Goal: Task Accomplishment & Management: Use online tool/utility

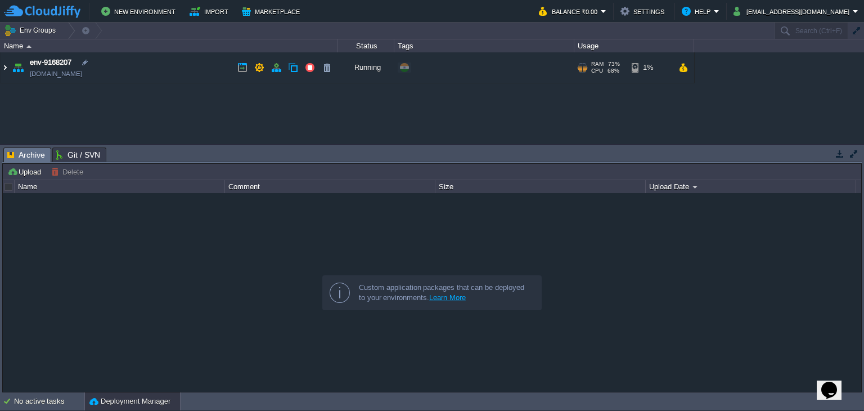
click at [5, 66] on img at bounding box center [5, 67] width 9 height 30
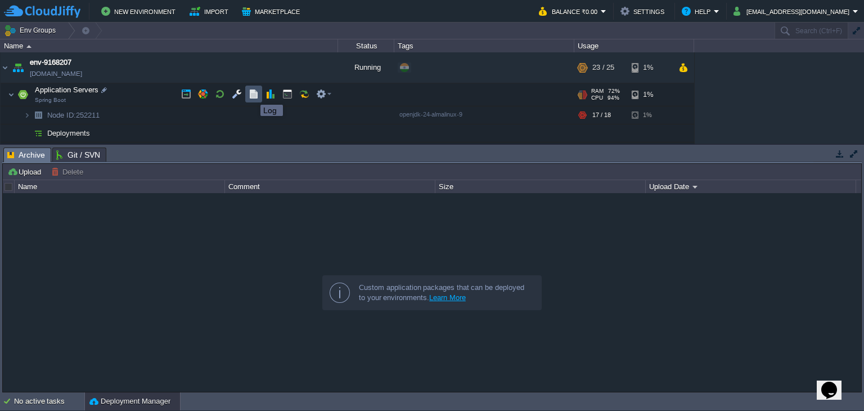
click at [252, 95] on button "button" at bounding box center [254, 94] width 10 height 10
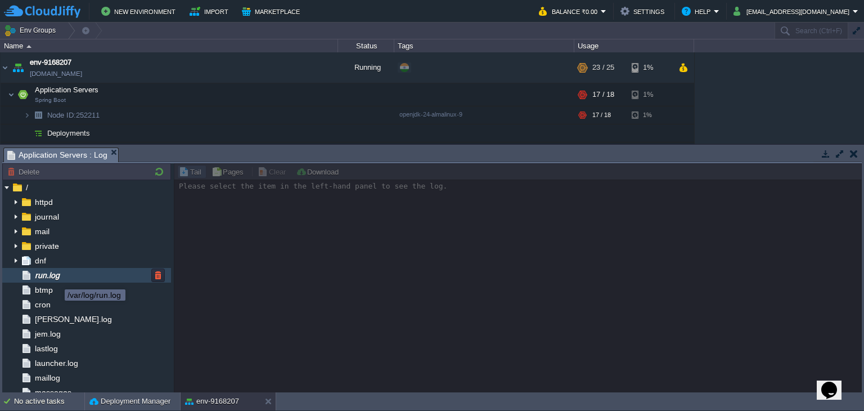
click at [56, 279] on span "run.log" at bounding box center [47, 275] width 29 height 10
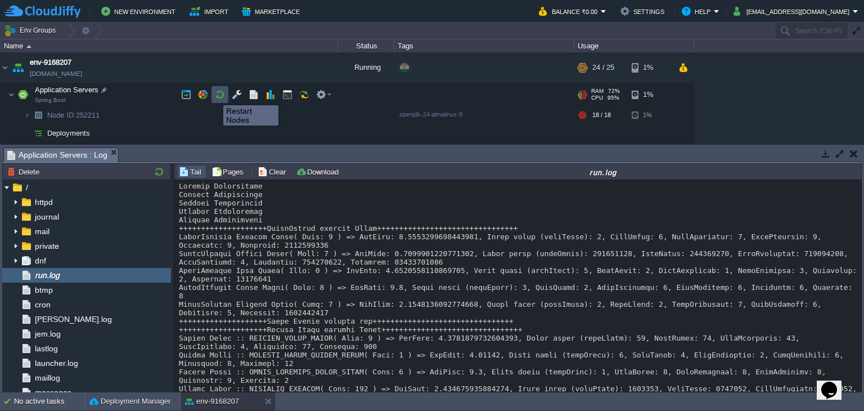
click at [215, 95] on button "button" at bounding box center [220, 94] width 10 height 10
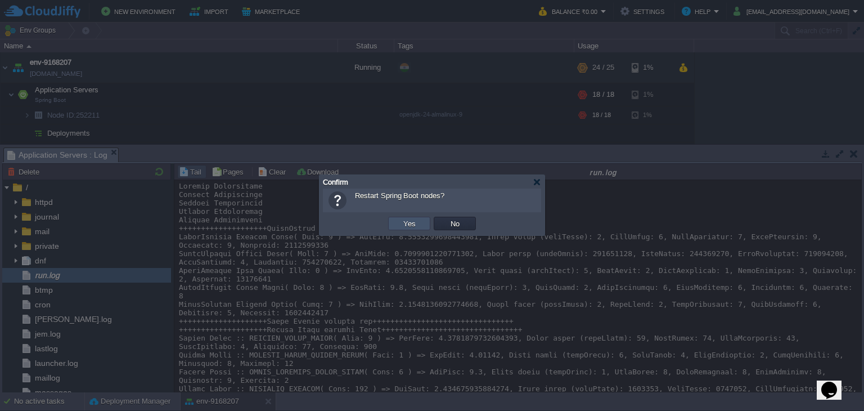
click at [406, 224] on button "Yes" at bounding box center [409, 223] width 19 height 10
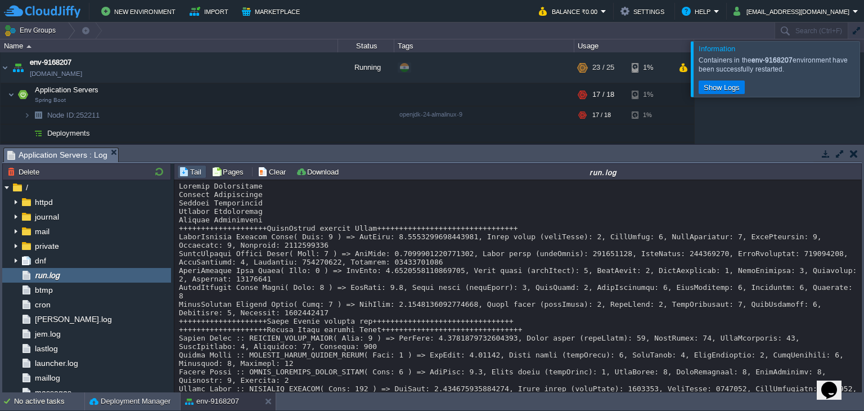
click at [864, 68] on div at bounding box center [878, 68] width 0 height 55
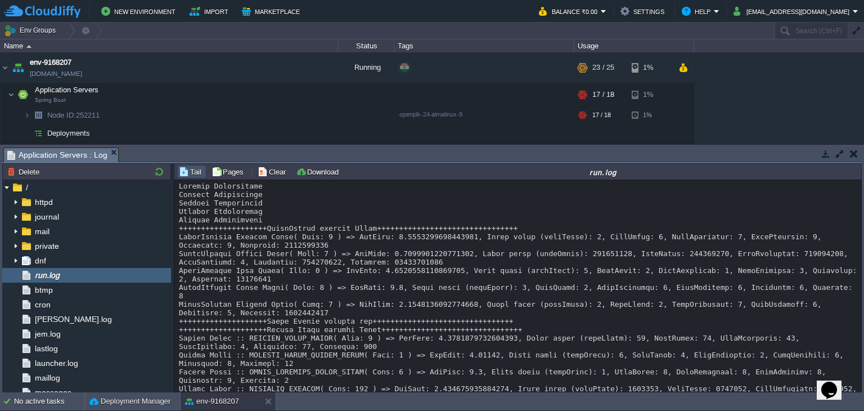
drag, startPoint x: 863, startPoint y: 181, endPoint x: 864, endPoint y: 290, distance: 109.1
click at [864, 290] on div "Tasks Activity Log Archive Git / SVN Application Servers : Log Upload Delete De…" at bounding box center [432, 269] width 864 height 248
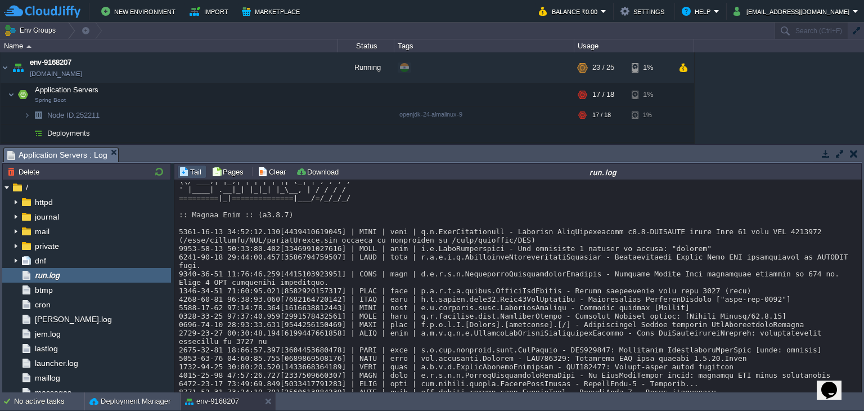
scroll to position [15898, 0]
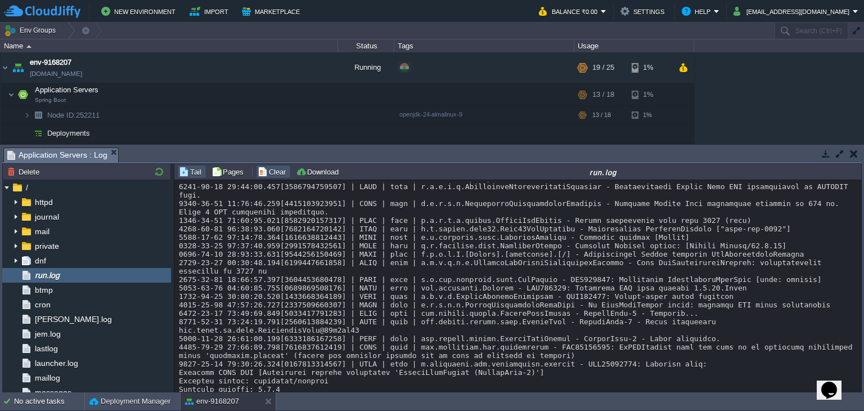
click at [264, 169] on button "Clear" at bounding box center [274, 172] width 32 height 10
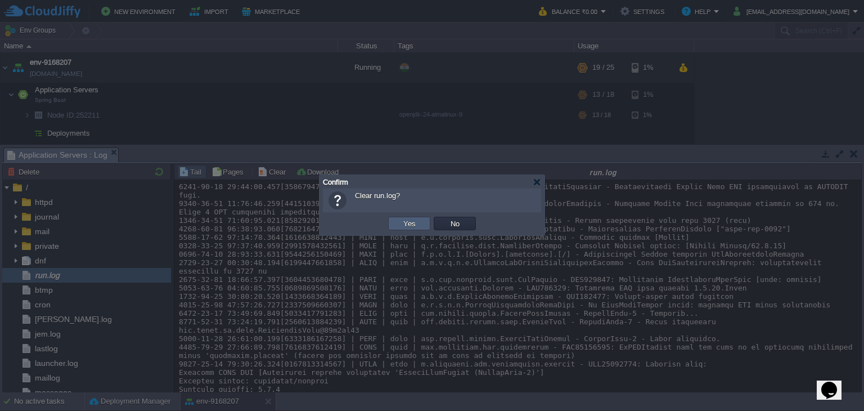
click at [398, 227] on td "Yes" at bounding box center [409, 224] width 42 height 14
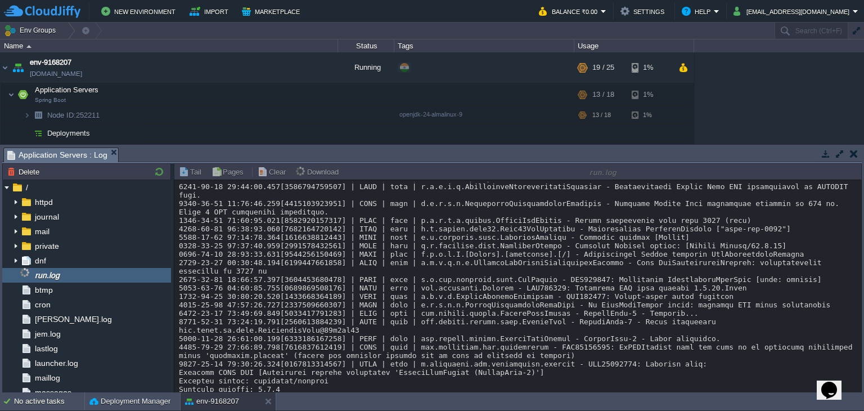
scroll to position [0, 0]
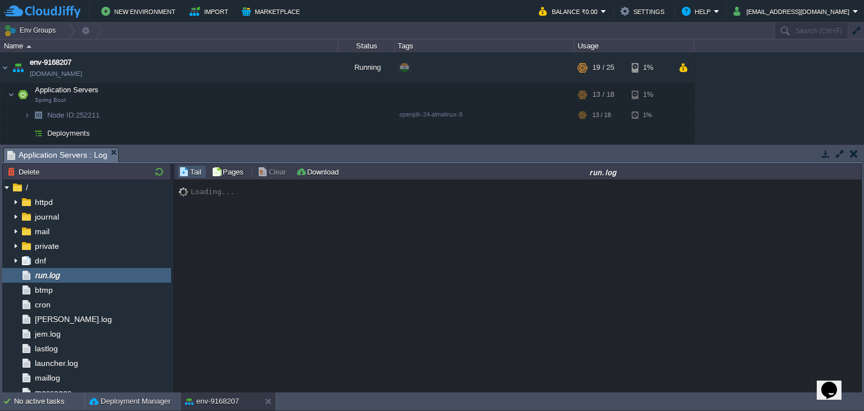
click at [856, 153] on button "button" at bounding box center [854, 154] width 8 height 10
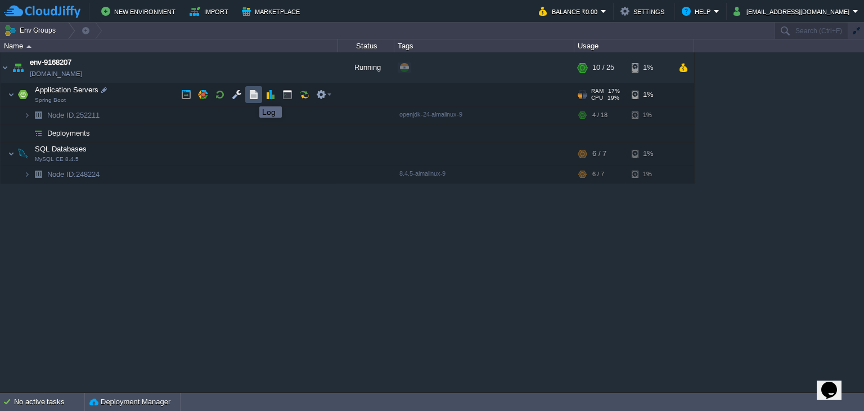
click at [251, 96] on button "button" at bounding box center [254, 94] width 10 height 10
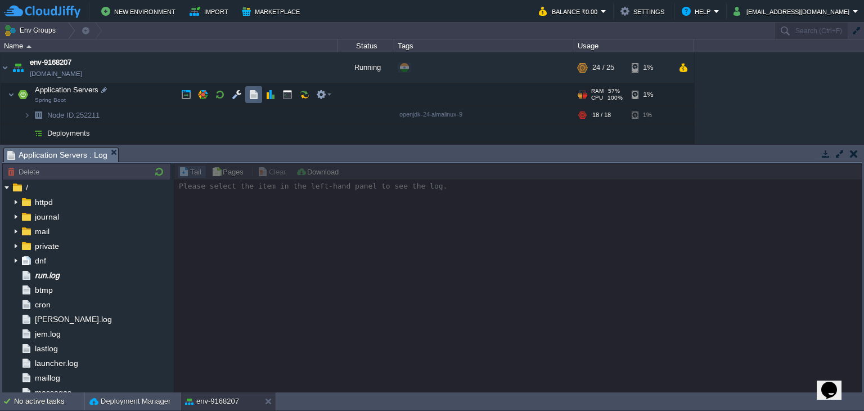
click at [245, 92] on td at bounding box center [253, 94] width 17 height 17
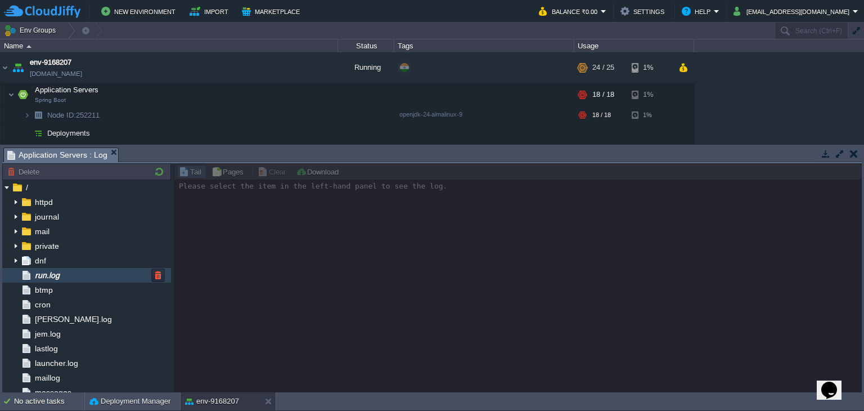
click at [86, 278] on div "run.log" at bounding box center [86, 275] width 169 height 15
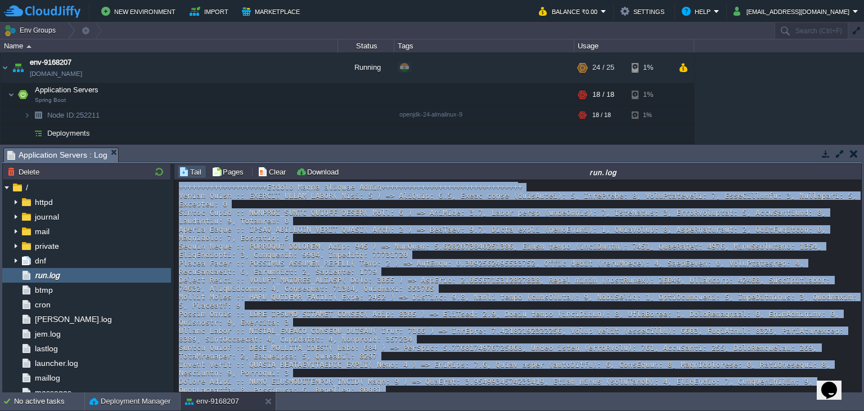
scroll to position [8238, 0]
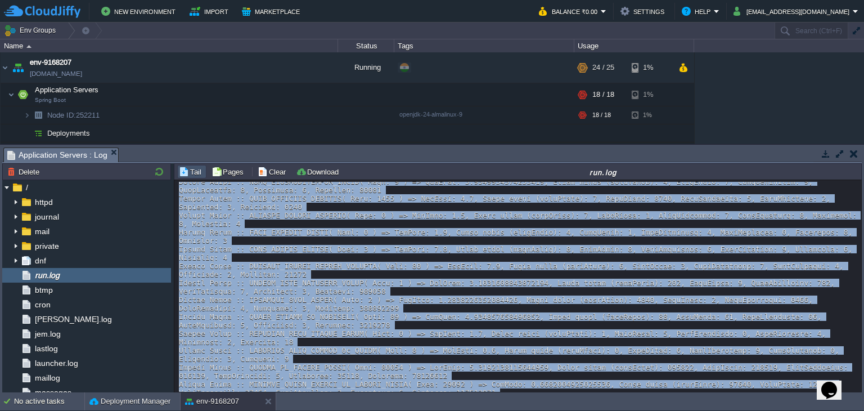
drag, startPoint x: 860, startPoint y: 346, endPoint x: 858, endPoint y: 410, distance: 63.6
click at [858, 410] on body "New Environment Import Marketplace Bonus ₹0.00 Upgrade Account Balance ₹0.00 Se…" at bounding box center [432, 205] width 864 height 411
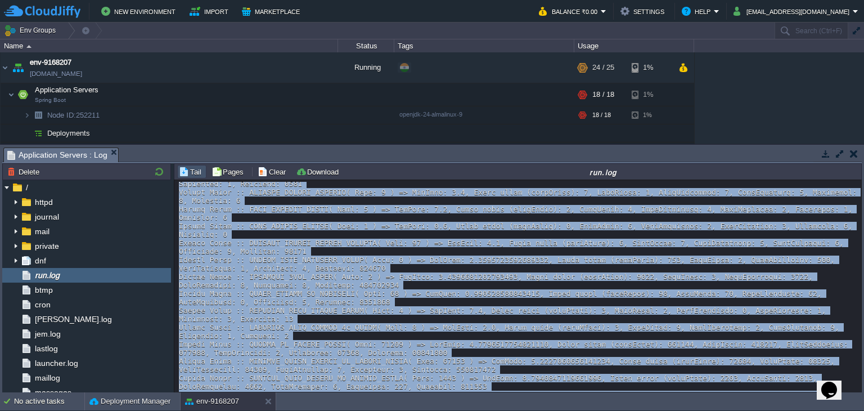
scroll to position [9424, 0]
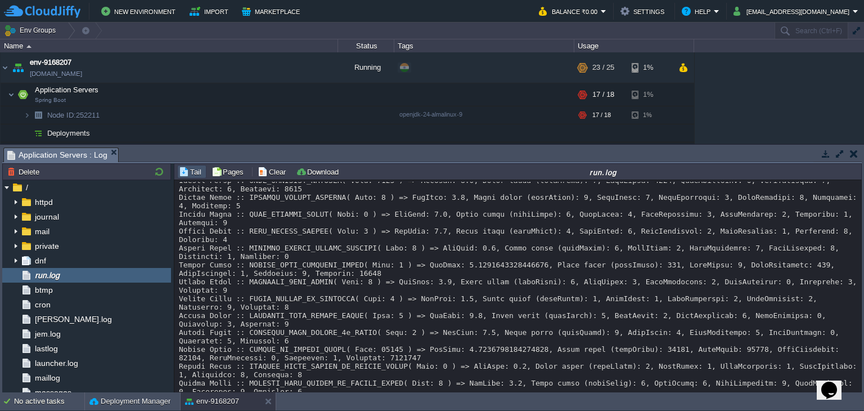
scroll to position [0, 0]
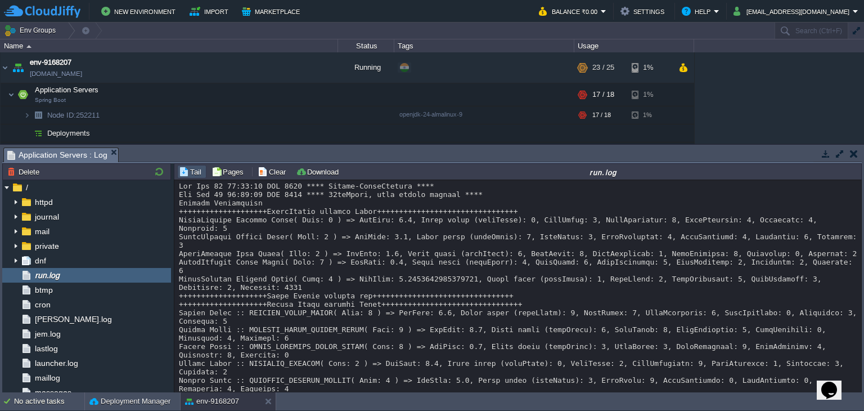
click at [852, 153] on button "button" at bounding box center [854, 154] width 8 height 10
